Goal: Find specific page/section: Find specific page/section

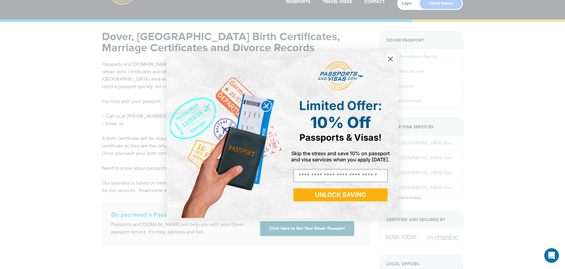
click at [390, 60] on circle "Close dialog" at bounding box center [390, 59] width 10 height 10
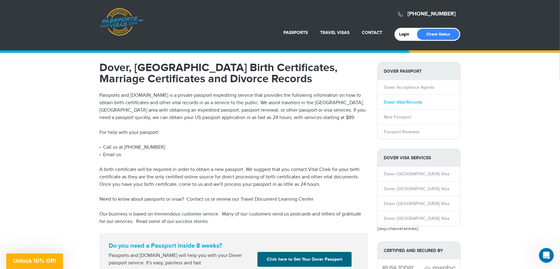
click at [405, 101] on link "Dover Vital Records" at bounding box center [403, 101] width 39 height 5
